Goal: Task Accomplishment & Management: Manage account settings

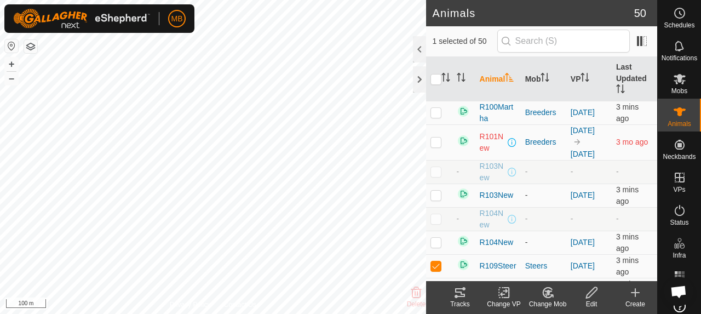
click at [462, 294] on icon at bounding box center [460, 292] width 10 height 9
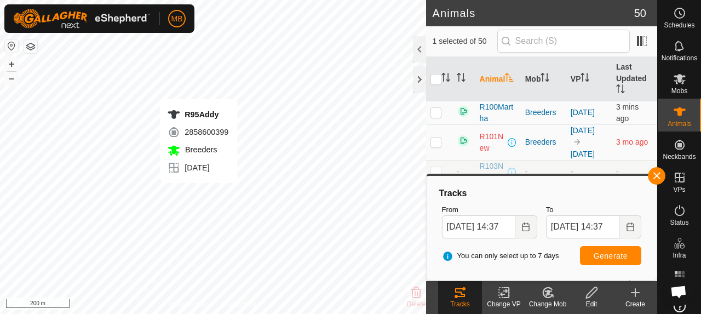
checkbox input "false"
checkbox input "true"
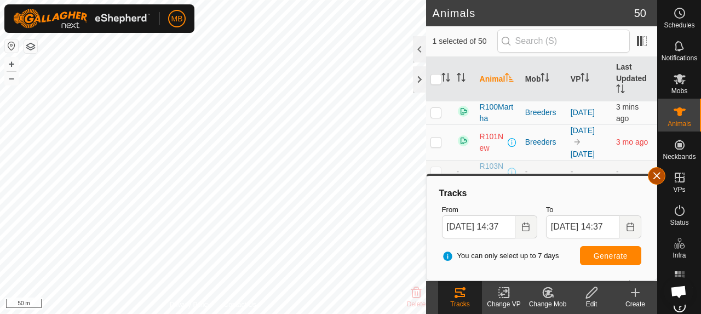
drag, startPoint x: 664, startPoint y: 175, endPoint x: 651, endPoint y: 172, distance: 13.6
click at [664, 175] on button "button" at bounding box center [657, 176] width 18 height 18
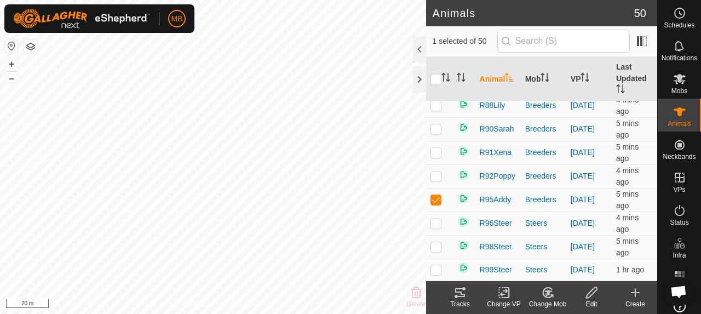
scroll to position [1240, 0]
click at [545, 294] on icon at bounding box center [546, 294] width 3 height 3
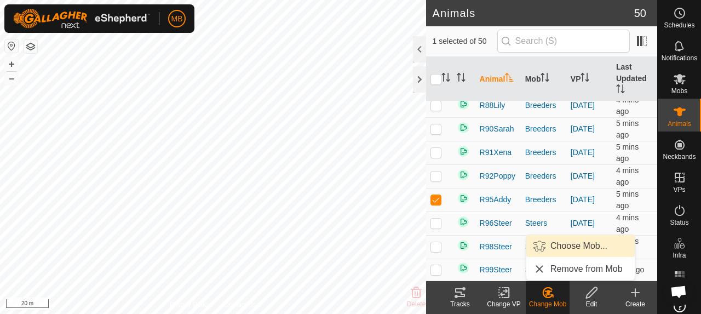
click at [562, 248] on link "Choose Mob..." at bounding box center [581, 246] width 108 height 22
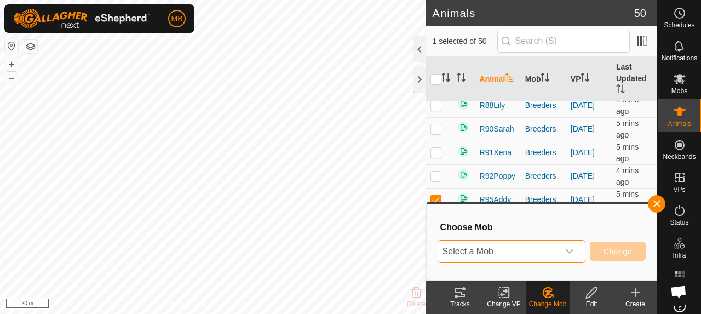
click at [538, 254] on span "Select a Mob" at bounding box center [498, 252] width 121 height 22
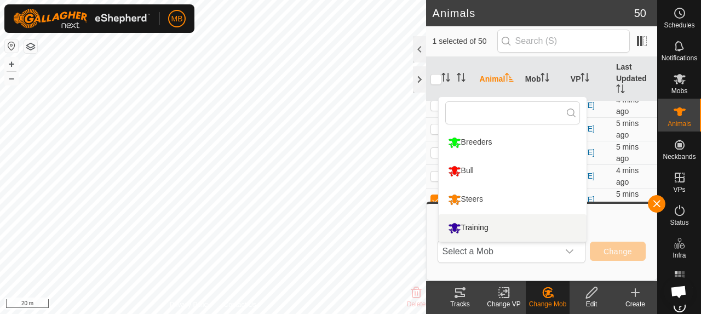
click at [603, 222] on h3 "Choose Mob" at bounding box center [543, 227] width 205 height 10
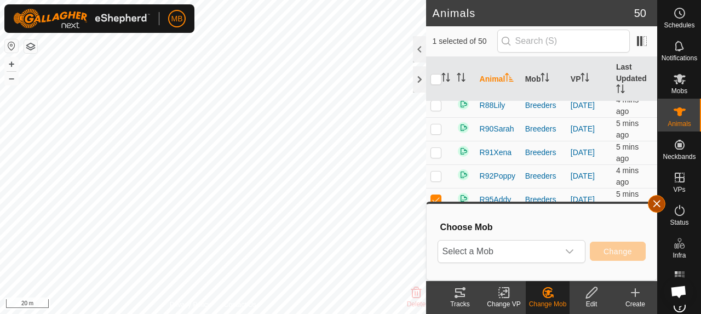
click at [661, 204] on button "button" at bounding box center [657, 204] width 18 height 18
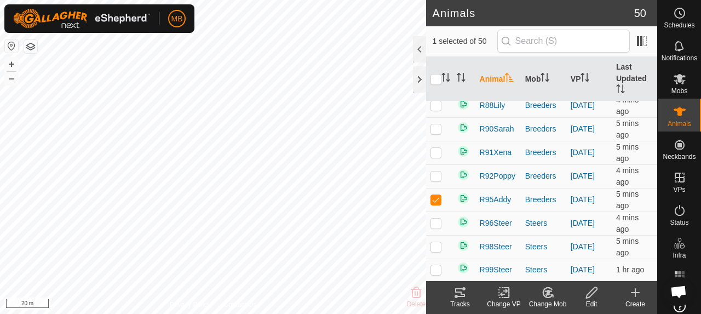
click at [509, 299] on icon at bounding box center [505, 292] width 14 height 13
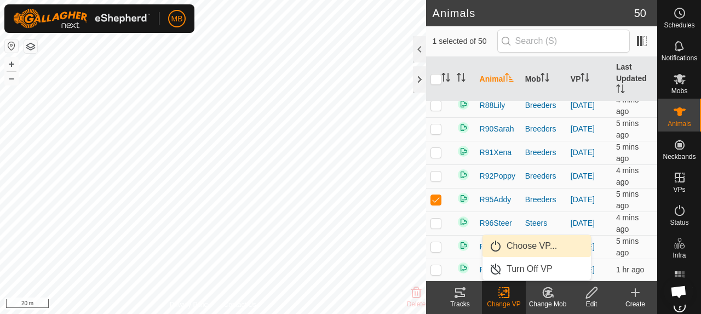
click at [527, 247] on link "Choose VP..." at bounding box center [537, 246] width 108 height 22
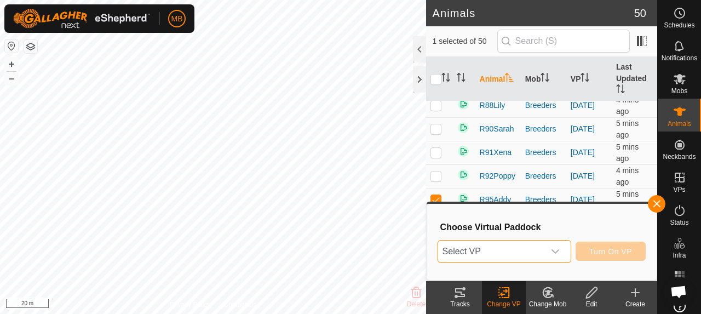
click at [516, 249] on span "Select VP" at bounding box center [491, 252] width 106 height 22
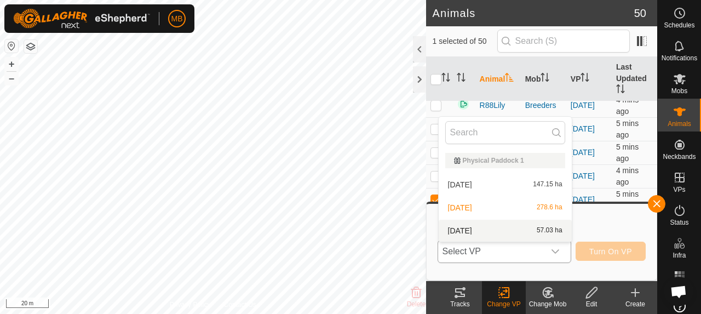
click at [513, 233] on li "23 September 57.03 ha" at bounding box center [505, 231] width 133 height 22
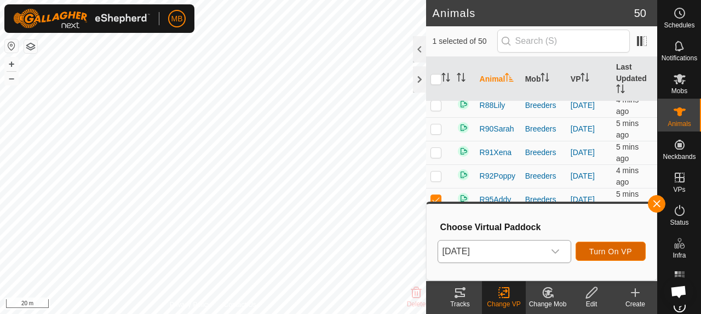
click at [593, 249] on span "Turn On VP" at bounding box center [611, 251] width 43 height 9
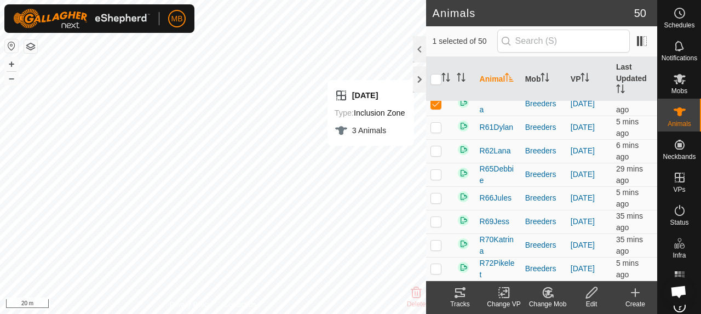
scroll to position [603, 0]
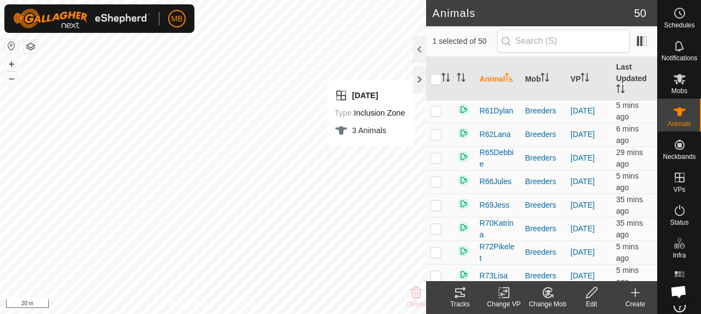
click at [504, 293] on icon at bounding box center [505, 292] width 14 height 13
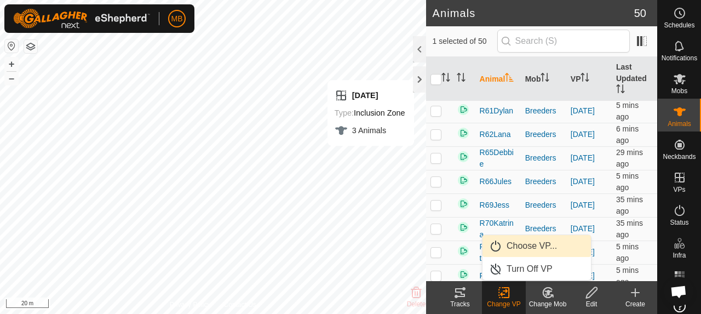
click at [528, 244] on link "Choose VP..." at bounding box center [537, 246] width 108 height 22
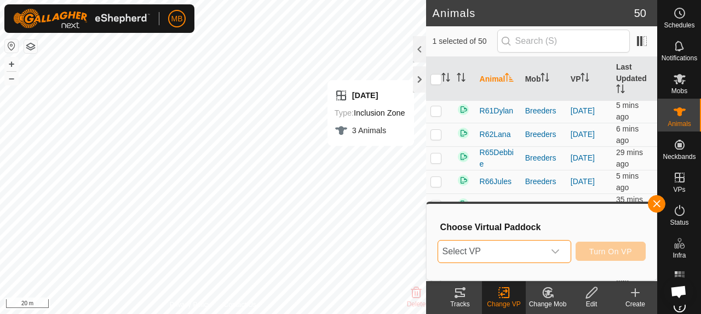
click at [529, 249] on span "Select VP" at bounding box center [491, 252] width 106 height 22
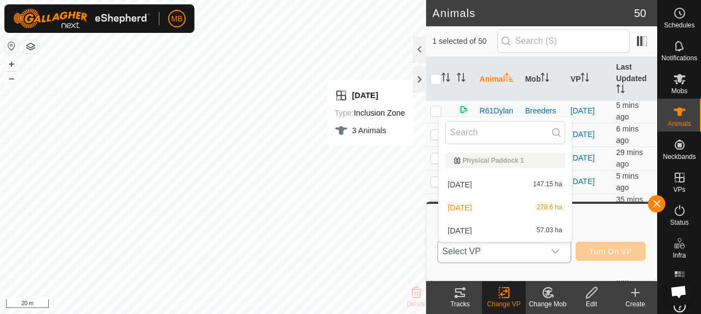
click at [521, 230] on li "23 September 57.03 ha" at bounding box center [505, 231] width 133 height 22
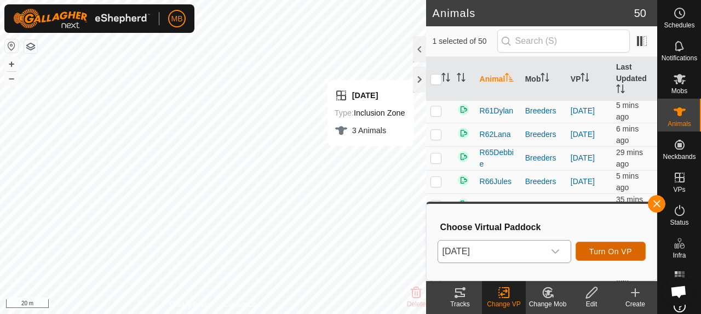
click at [589, 250] on button "Turn On VP" at bounding box center [611, 251] width 70 height 19
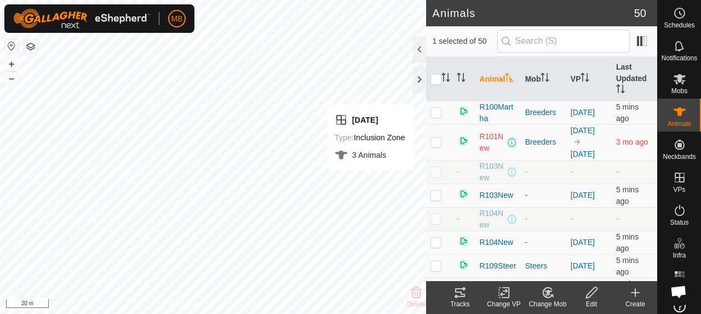
click at [508, 294] on icon at bounding box center [505, 292] width 14 height 13
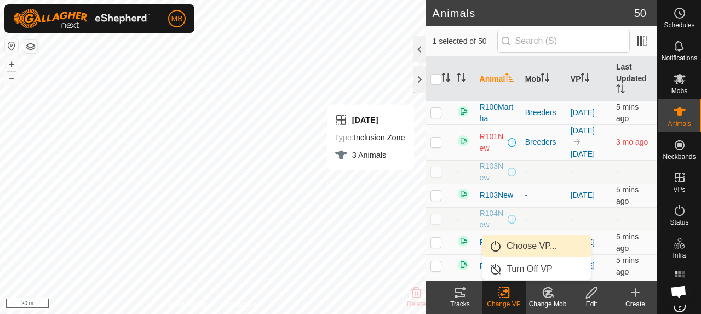
click at [538, 252] on link "Choose VP..." at bounding box center [537, 246] width 108 height 22
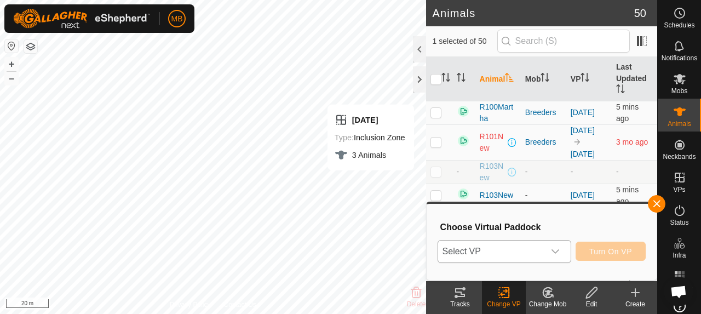
click at [527, 252] on span "Select VP" at bounding box center [491, 252] width 106 height 22
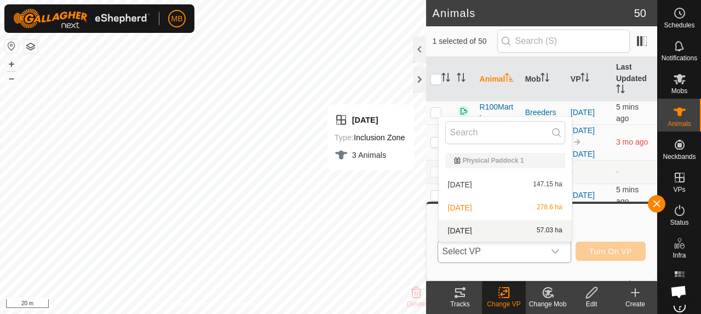
click at [525, 235] on li "23 September 57.03 ha" at bounding box center [505, 231] width 133 height 22
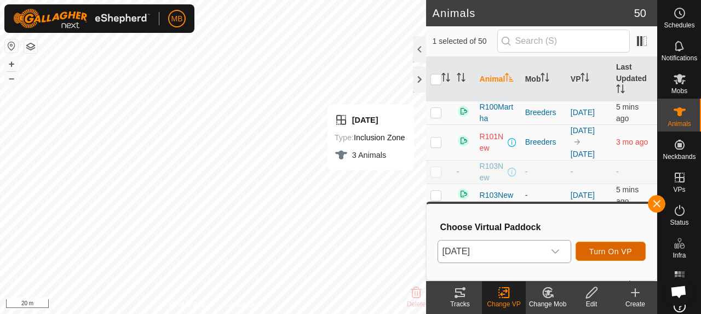
click at [590, 249] on span "Turn On VP" at bounding box center [611, 251] width 43 height 9
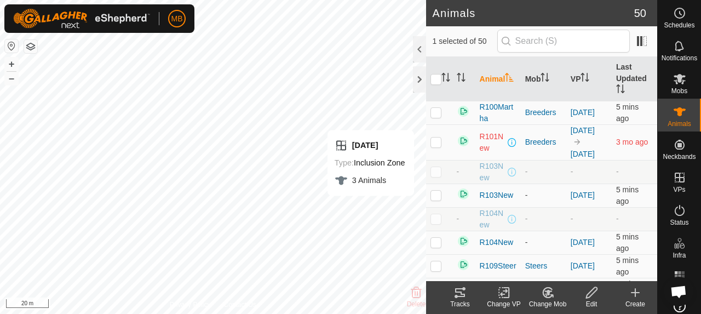
click at [505, 301] on div "Change VP" at bounding box center [504, 304] width 44 height 10
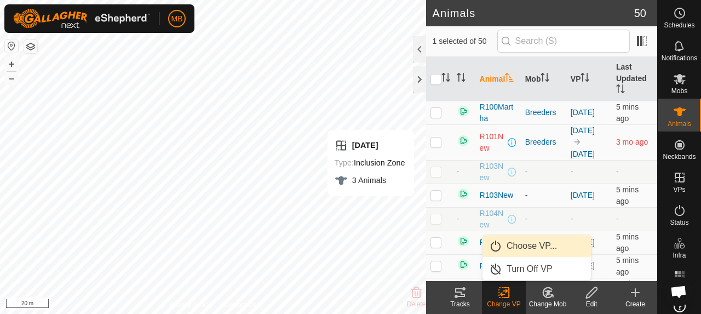
click at [524, 247] on link "Choose VP..." at bounding box center [537, 246] width 108 height 22
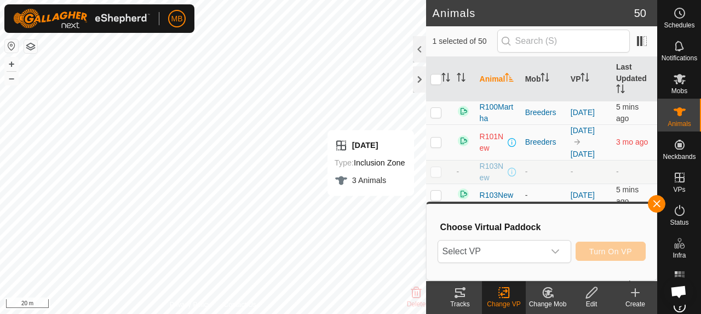
click at [524, 247] on span "Select VP" at bounding box center [491, 252] width 106 height 22
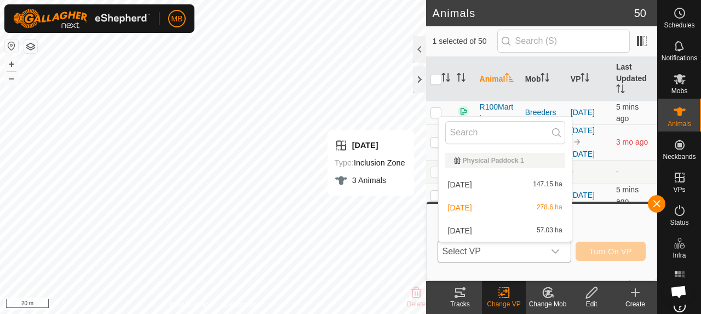
click at [515, 233] on li "23 September 57.03 ha" at bounding box center [505, 231] width 133 height 22
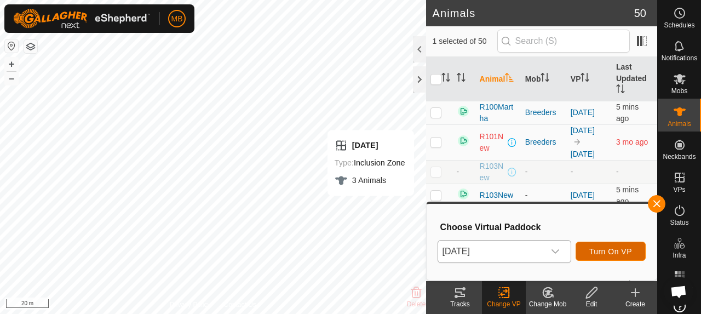
click at [618, 259] on button "Turn On VP" at bounding box center [611, 251] width 70 height 19
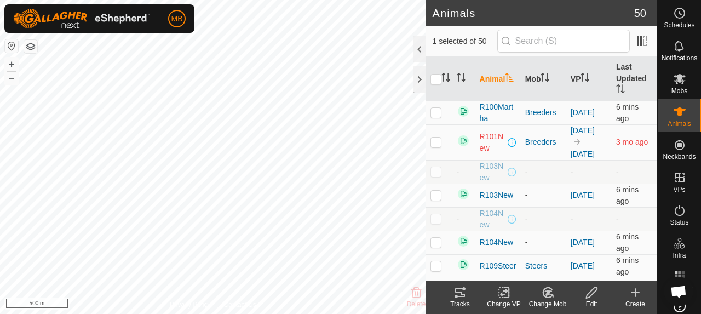
click at [457, 294] on icon at bounding box center [460, 292] width 13 height 13
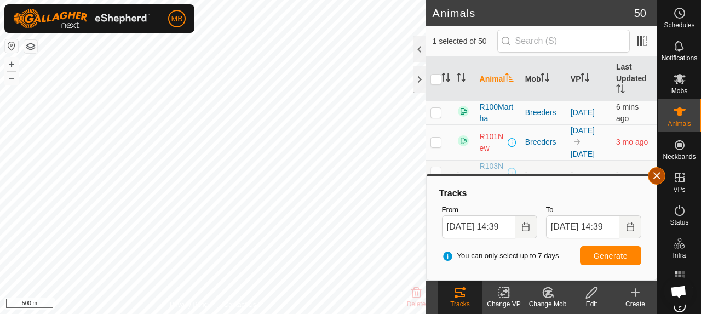
click at [655, 174] on button "button" at bounding box center [657, 176] width 18 height 18
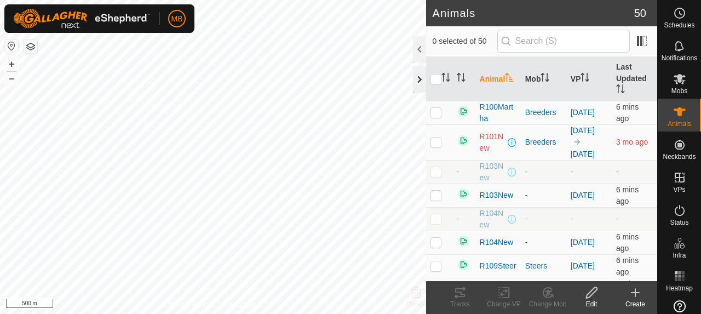
click at [422, 85] on div at bounding box center [419, 79] width 13 height 26
click at [575, 85] on th "VP" at bounding box center [589, 79] width 45 height 44
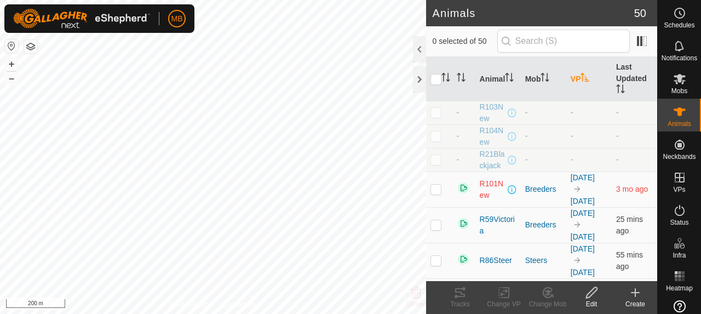
click at [575, 85] on th "VP" at bounding box center [589, 79] width 45 height 44
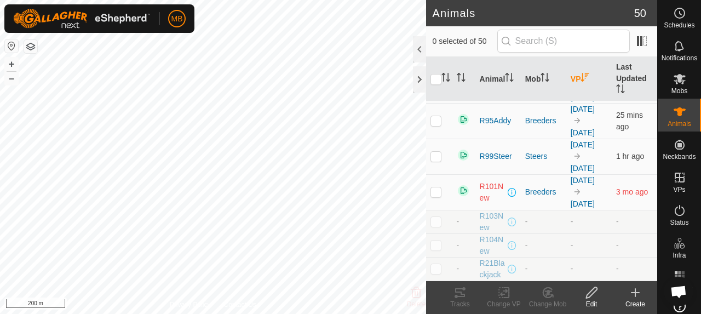
scroll to position [1151, 0]
click at [436, 54] on p-checkbox at bounding box center [436, 49] width 11 height 9
checkbox input "true"
click at [438, 89] on p-checkbox at bounding box center [436, 85] width 11 height 9
checkbox input "true"
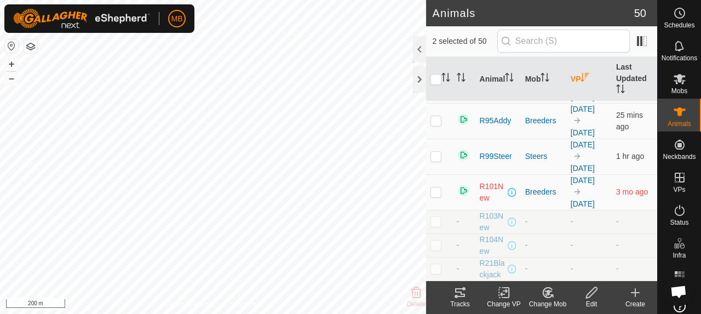
scroll to position [1260, 0]
click at [436, 125] on p-checkbox at bounding box center [436, 120] width 11 height 9
checkbox input "true"
click at [443, 174] on td at bounding box center [439, 157] width 26 height 36
checkbox input "true"
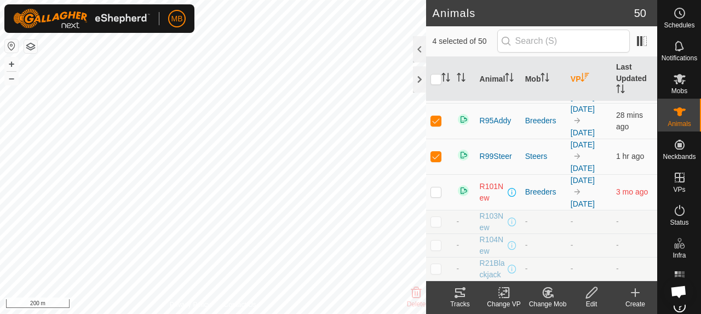
scroll to position [1206, 0]
